Goal: Find specific page/section: Find specific page/section

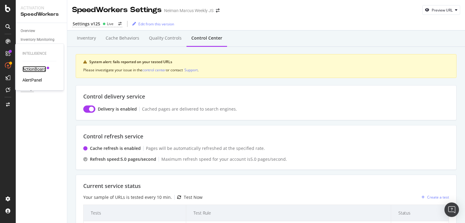
click at [36, 71] on div "ActionBoard" at bounding box center [34, 69] width 24 height 6
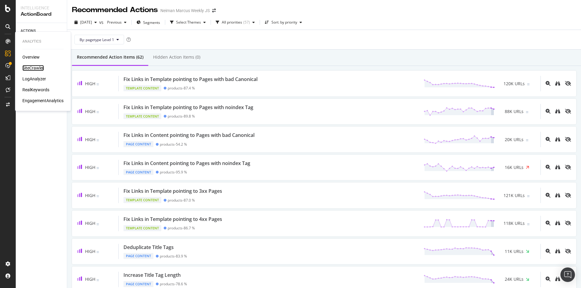
click at [36, 65] on div "SiteCrawler" at bounding box center [32, 68] width 21 height 6
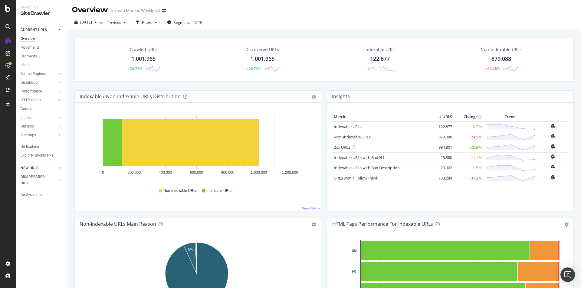
click at [37, 169] on div "NEW URLS" at bounding box center [30, 168] width 18 height 6
